Goal: Find specific page/section: Find specific page/section

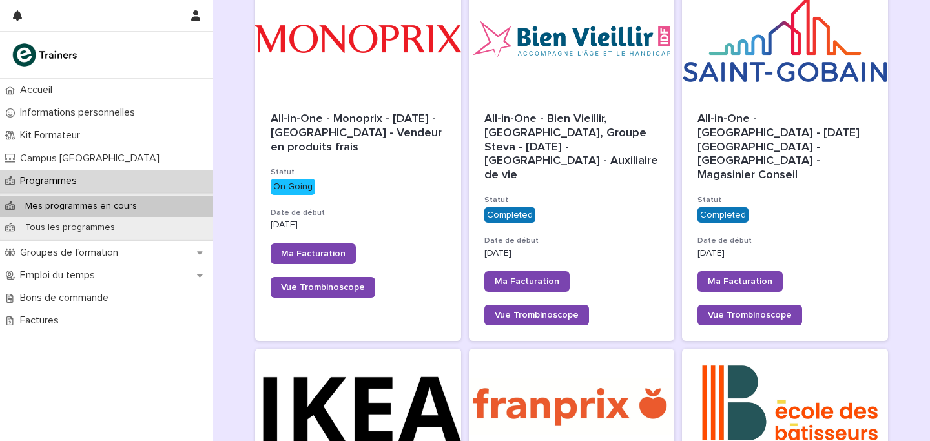
scroll to position [450, 0]
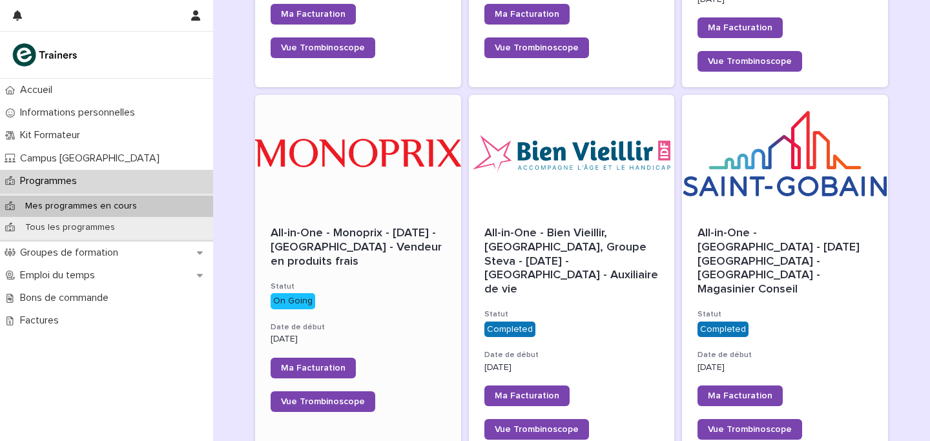
click at [362, 171] on div at bounding box center [358, 153] width 206 height 116
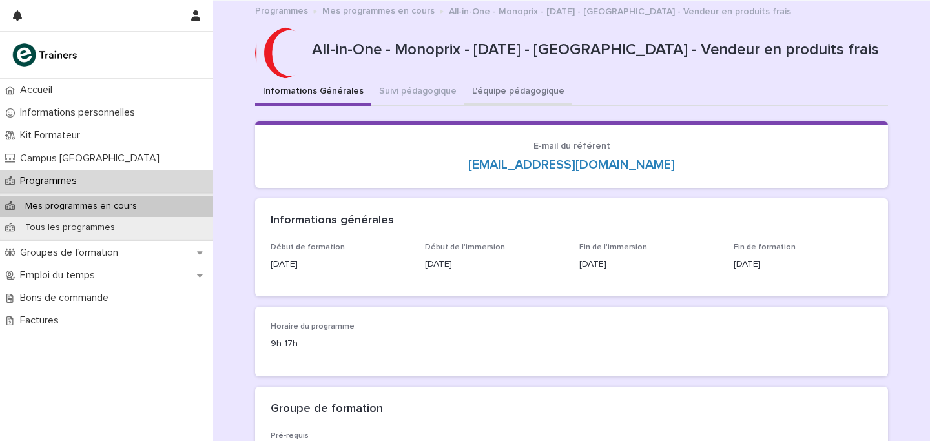
click at [506, 98] on button "L'équipe pédagogique" at bounding box center [518, 92] width 108 height 27
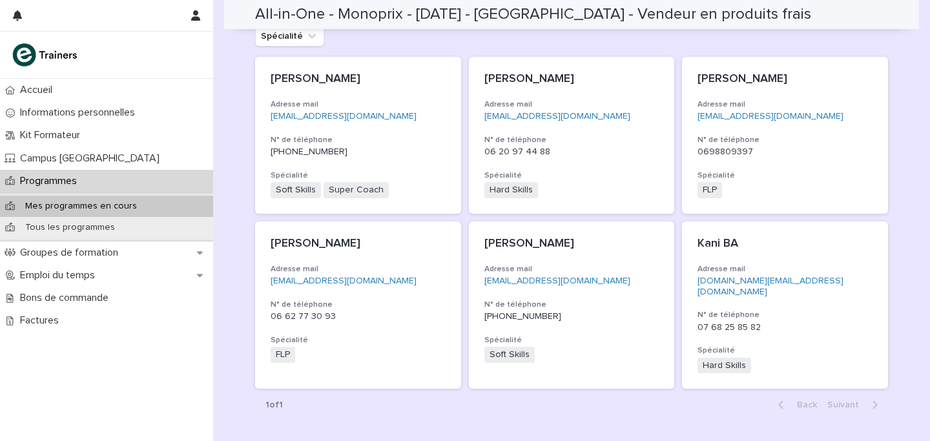
scroll to position [307, 0]
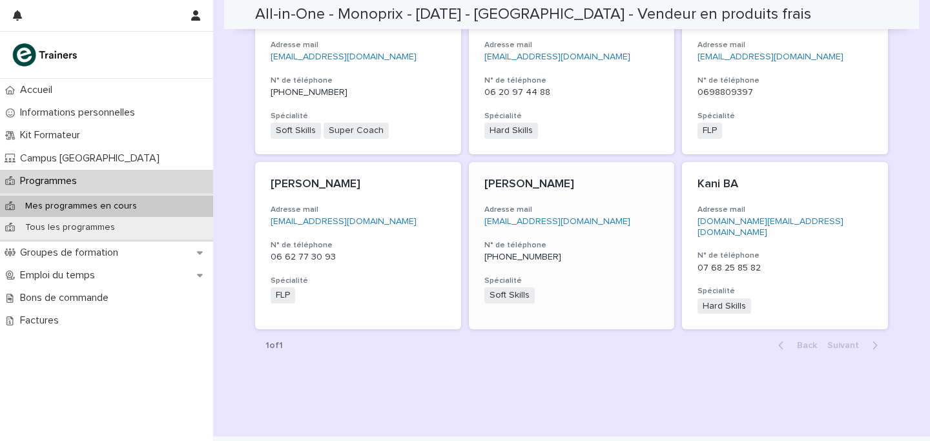
click at [619, 216] on p "[EMAIL_ADDRESS][DOMAIN_NAME]" at bounding box center [571, 221] width 175 height 11
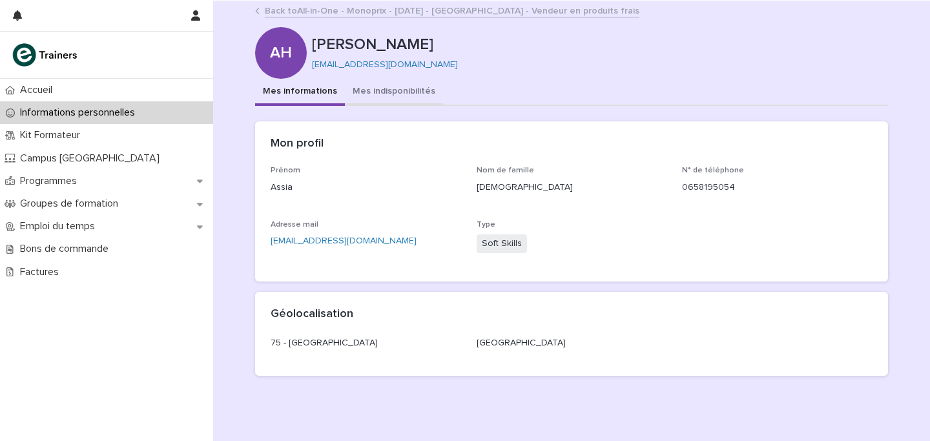
click at [395, 87] on button "Mes indisponibilités" at bounding box center [394, 92] width 98 height 27
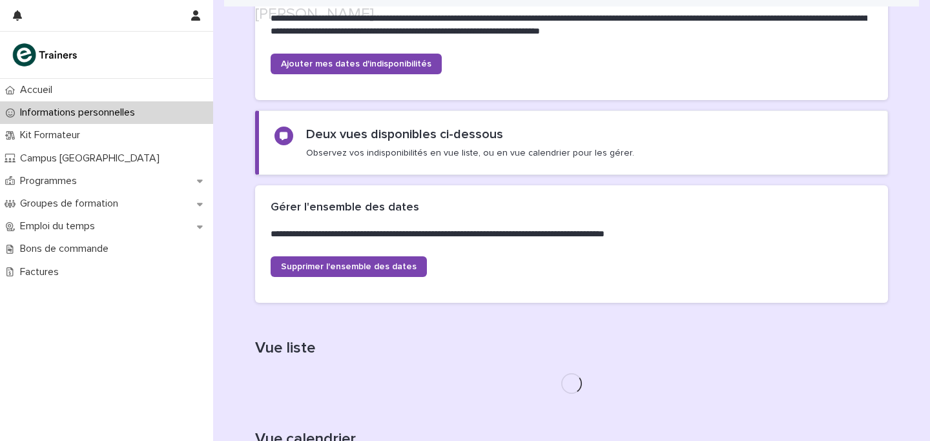
scroll to position [380, 0]
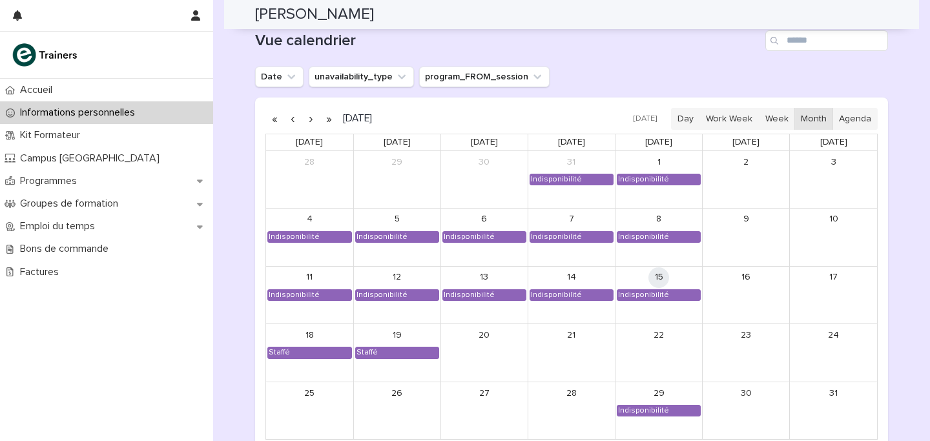
scroll to position [1113, 0]
click at [315, 118] on button "button" at bounding box center [311, 119] width 18 height 21
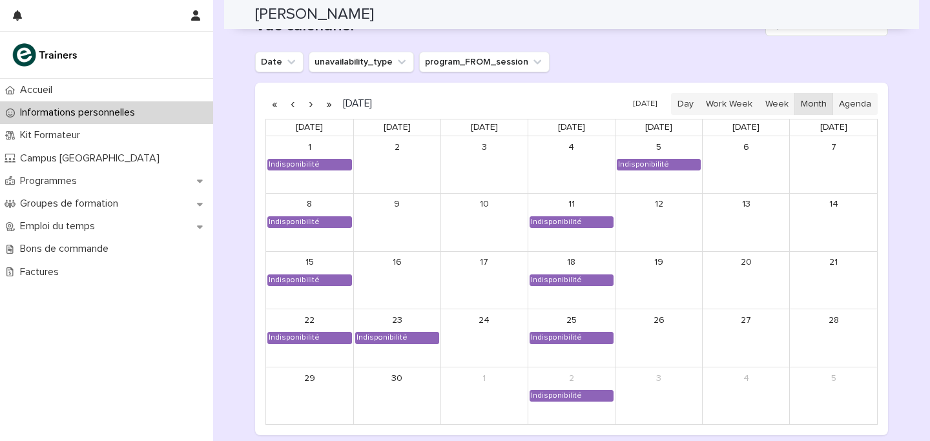
scroll to position [1137, 0]
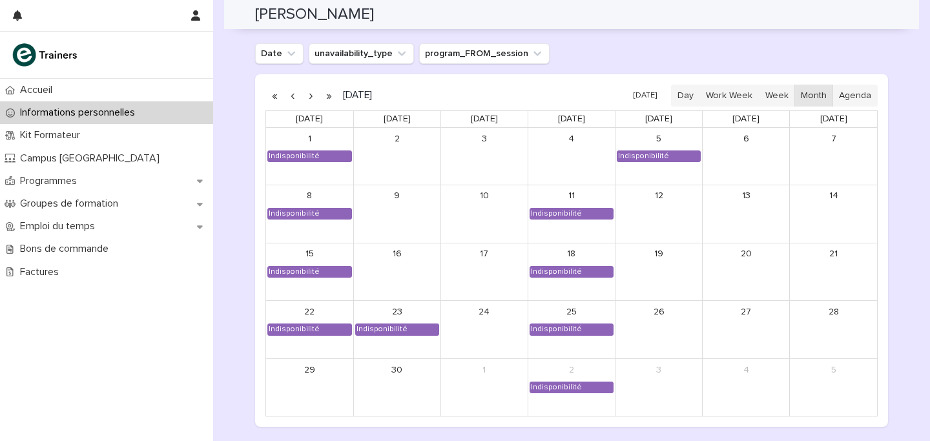
click at [309, 97] on button "button" at bounding box center [311, 95] width 18 height 21
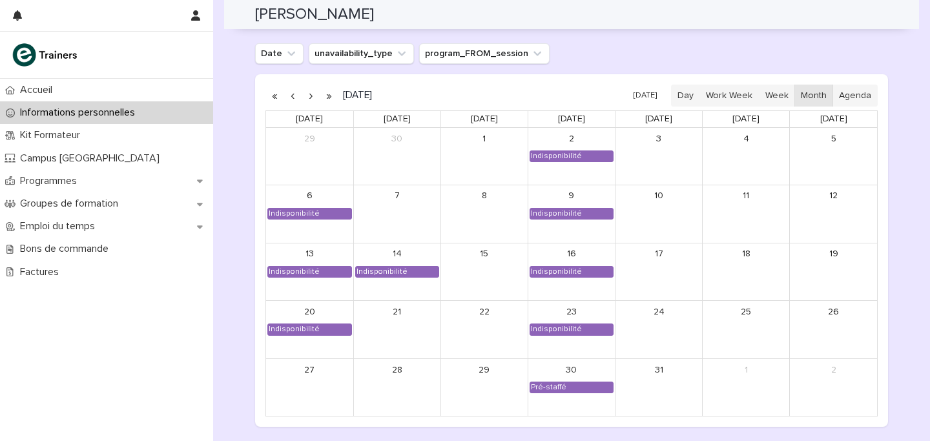
click at [309, 97] on button "button" at bounding box center [311, 95] width 18 height 21
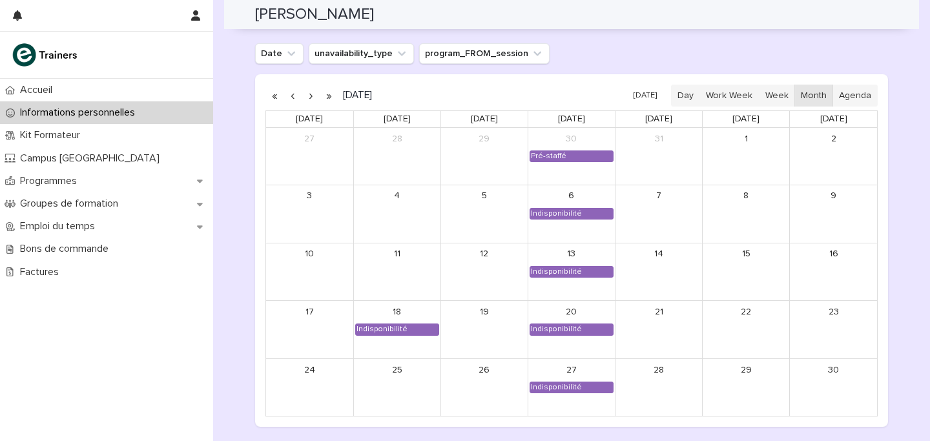
click at [309, 97] on button "button" at bounding box center [311, 95] width 18 height 21
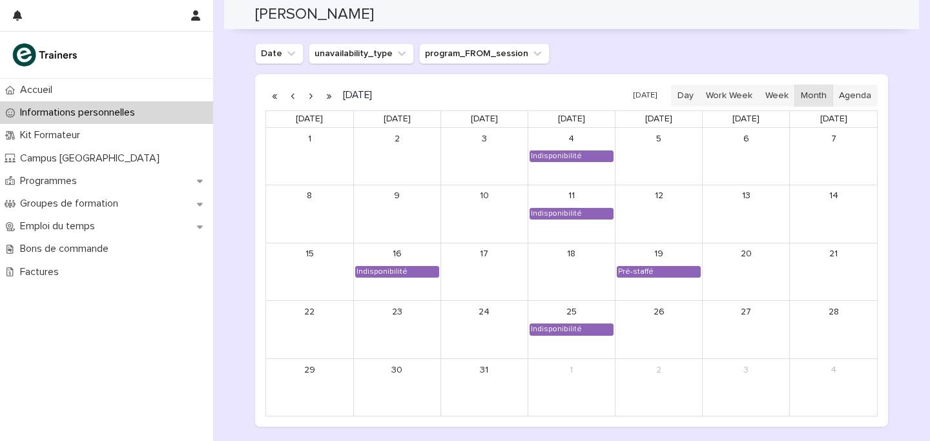
click at [309, 97] on button "button" at bounding box center [311, 95] width 18 height 21
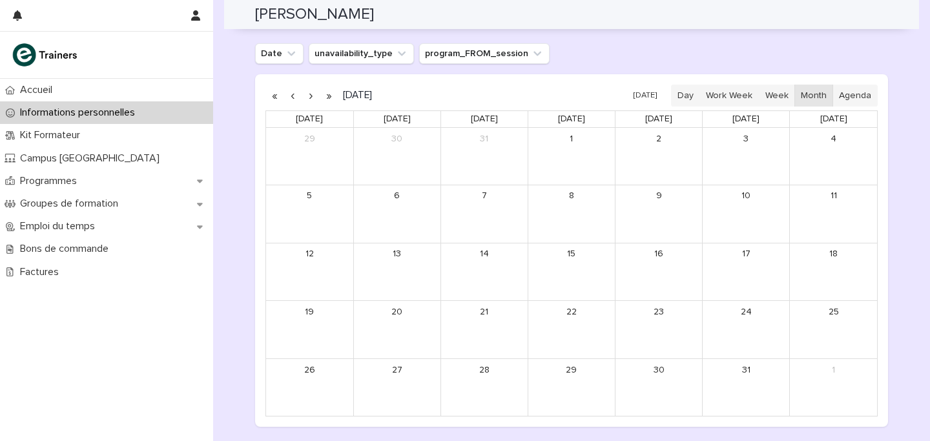
click at [309, 97] on button "button" at bounding box center [311, 95] width 18 height 21
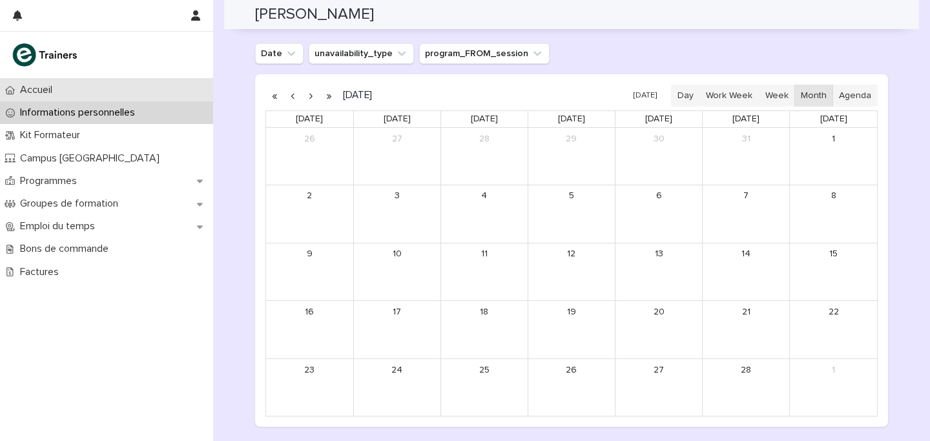
click at [107, 90] on div "Accueil" at bounding box center [106, 90] width 213 height 23
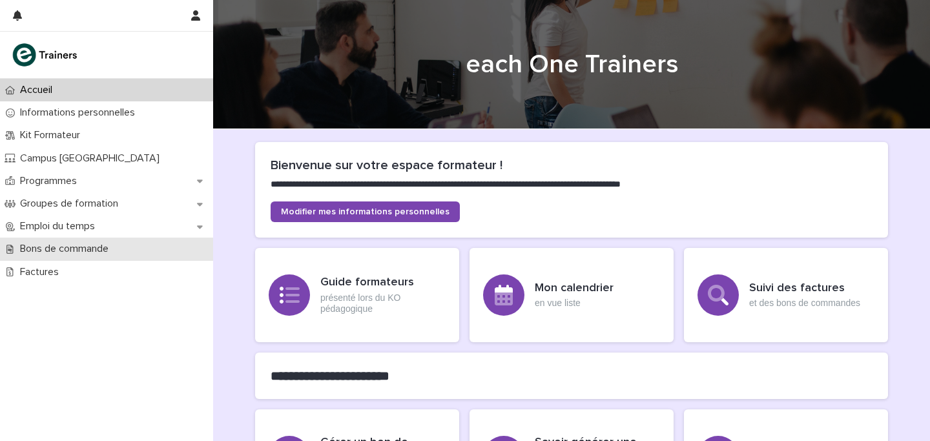
click at [61, 260] on div "Bons de commande" at bounding box center [106, 249] width 213 height 23
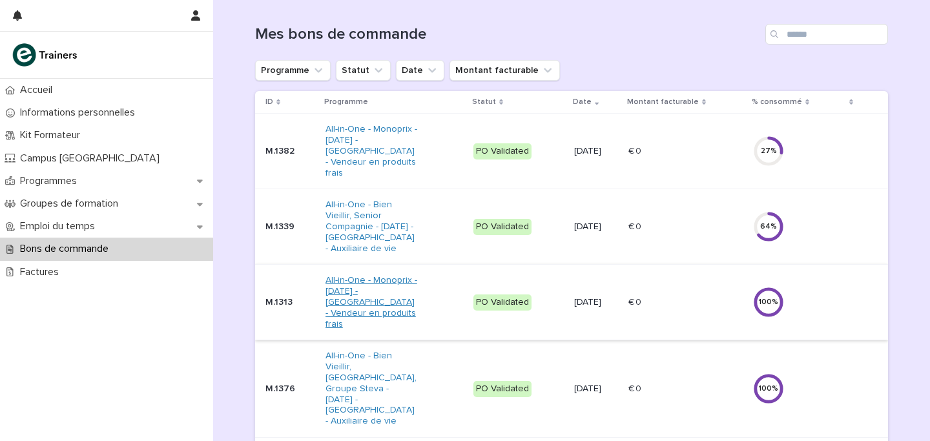
scroll to position [72, 0]
